Goal: Task Accomplishment & Management: Complete application form

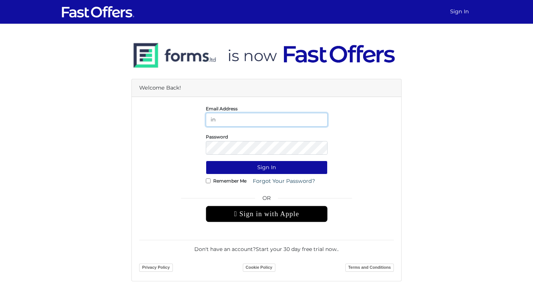
type input "i"
type input "info@falesha.com"
click at [206, 161] on button "Sign In" at bounding box center [267, 168] width 122 height 14
